Goal: Information Seeking & Learning: Learn about a topic

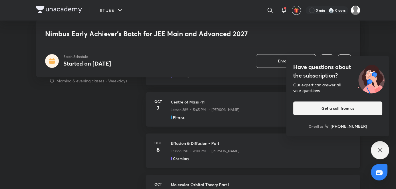
scroll to position [462, 0]
click at [374, 151] on div "Have questions about the subscription? Our expert can answer all your questions…" at bounding box center [380, 150] width 18 height 18
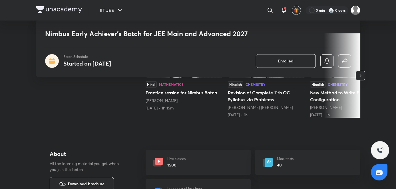
scroll to position [128, 0]
